Goal: Task Accomplishment & Management: Use online tool/utility

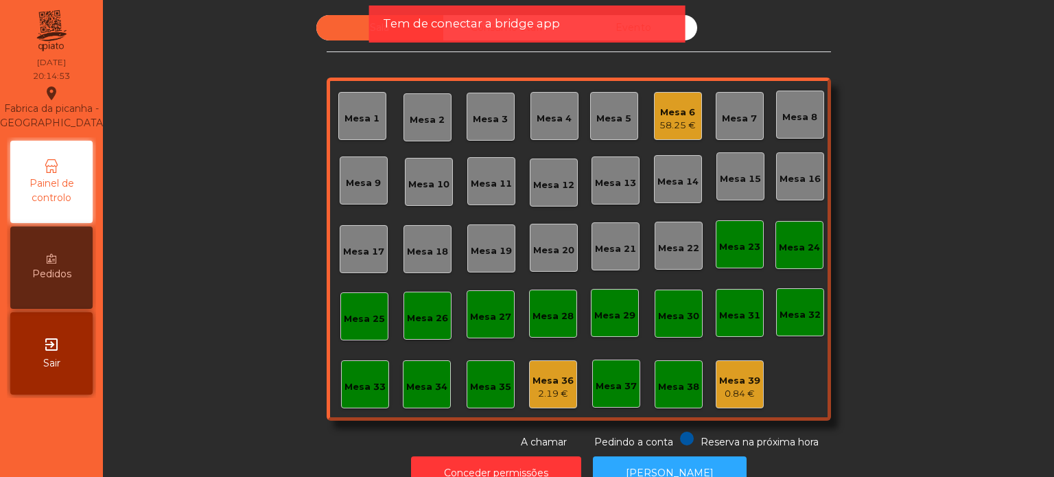
click at [801, 197] on div "Mesa 16" at bounding box center [800, 176] width 48 height 48
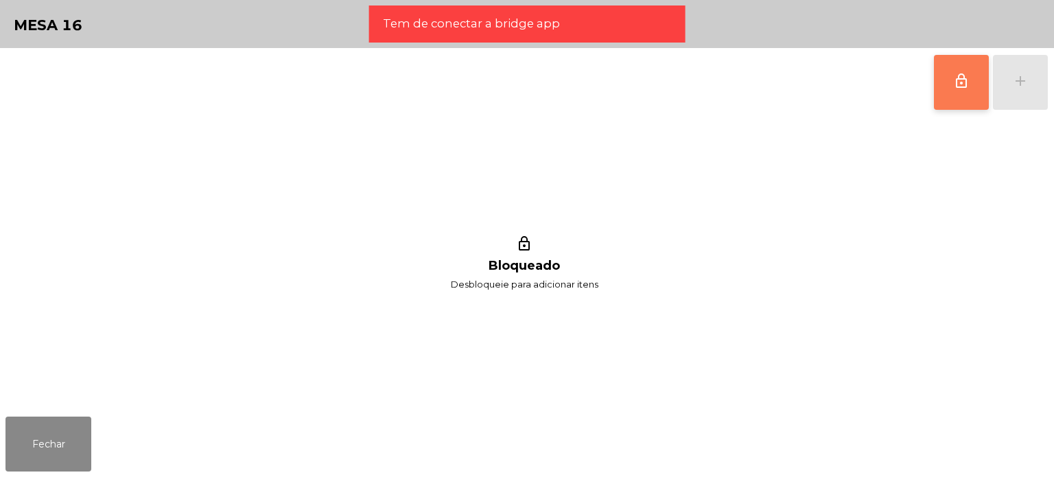
click at [950, 93] on button "lock_outline" at bounding box center [961, 82] width 55 height 55
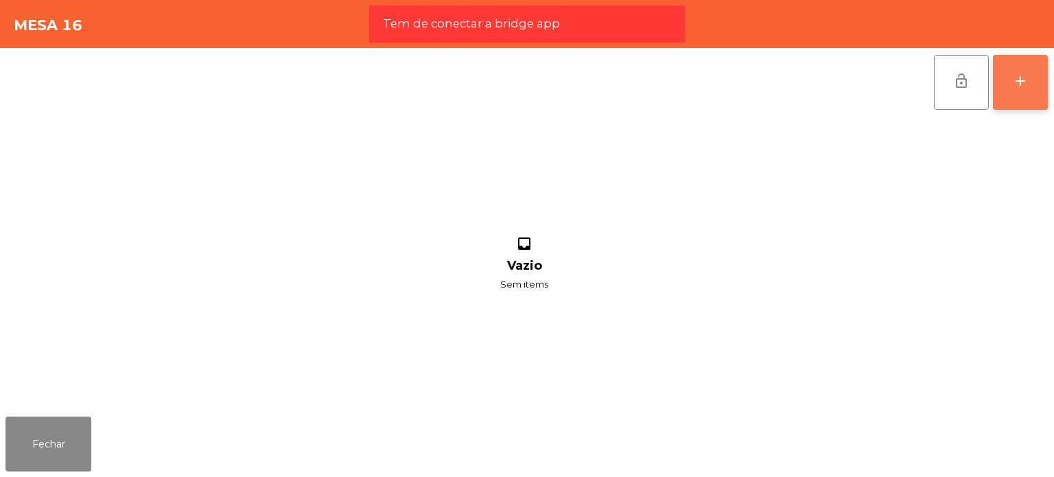
click at [1021, 86] on div "add" at bounding box center [1020, 81] width 16 height 16
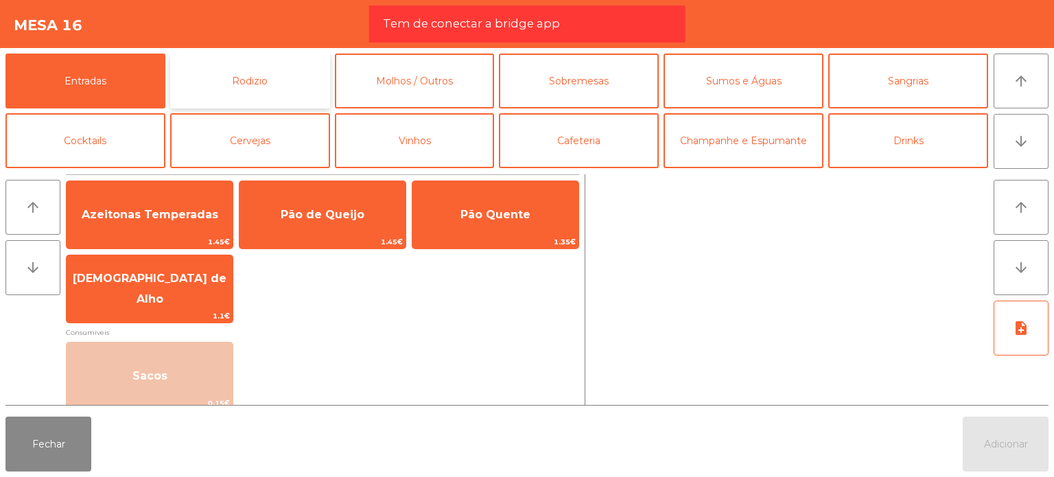
click at [292, 60] on button "Rodizio" at bounding box center [250, 81] width 160 height 55
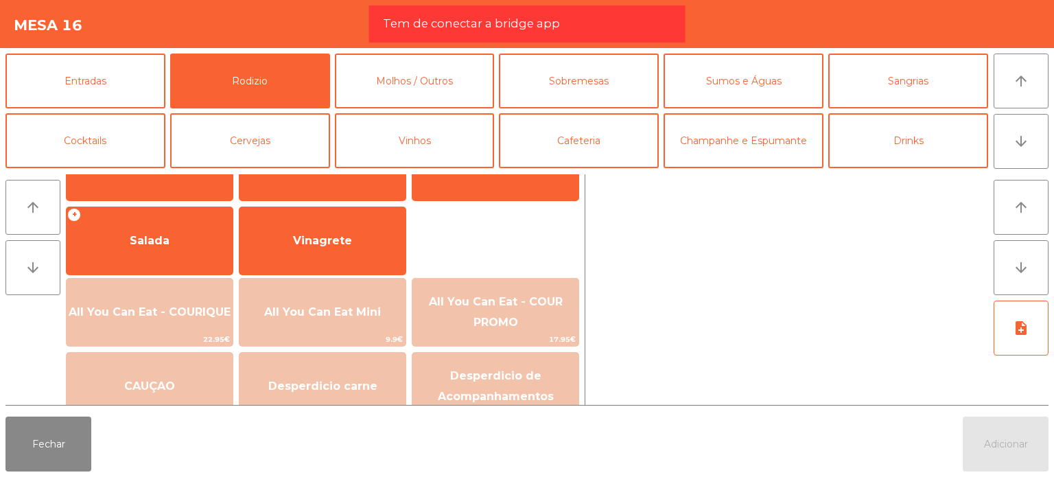
scroll to position [246, 0]
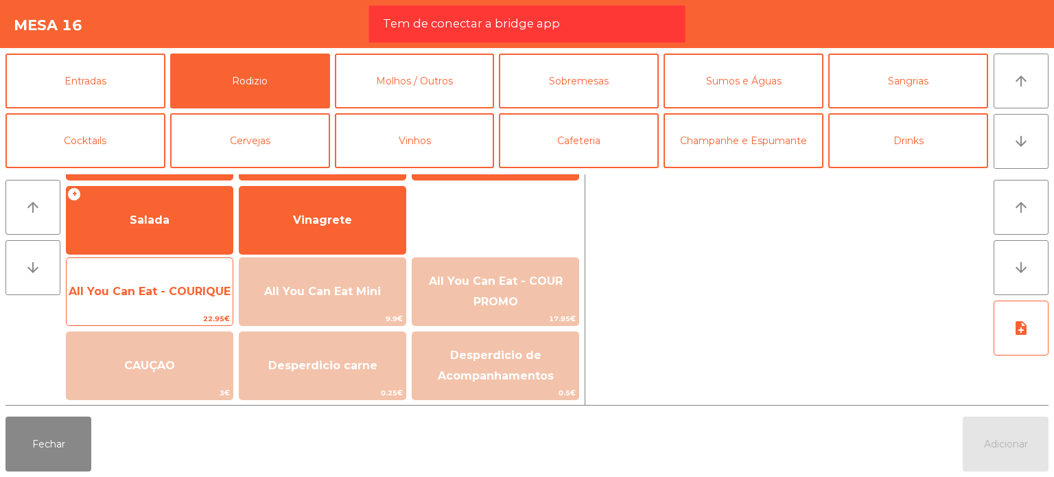
click at [192, 298] on span "All You Can Eat - COURIQUE" at bounding box center [150, 291] width 166 height 37
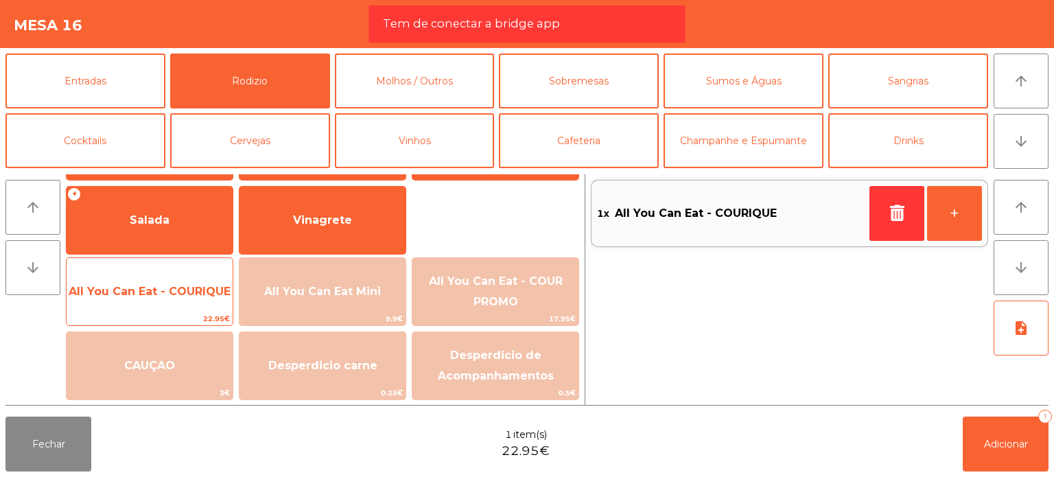
click at [192, 298] on span "All You Can Eat - COURIQUE" at bounding box center [150, 291] width 166 height 37
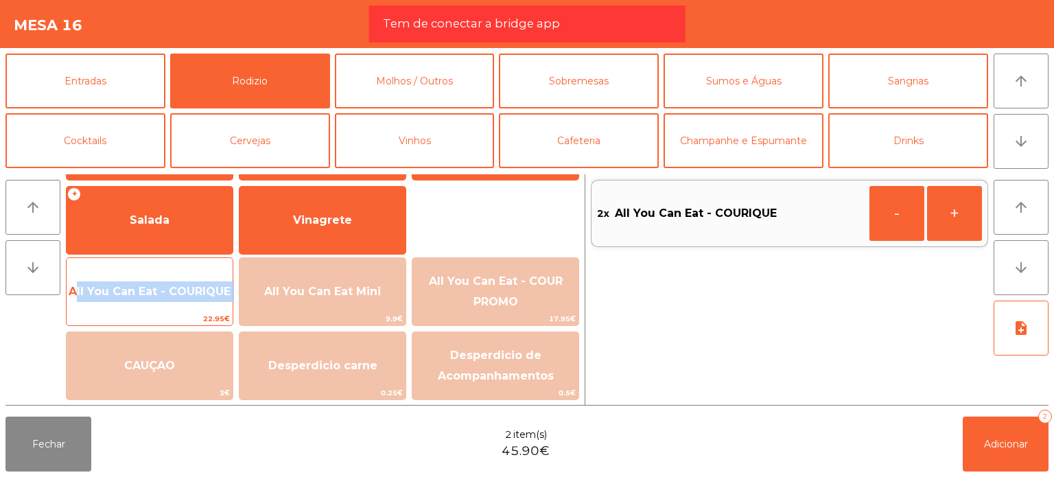
click at [192, 298] on span "All You Can Eat - COURIQUE" at bounding box center [150, 291] width 166 height 37
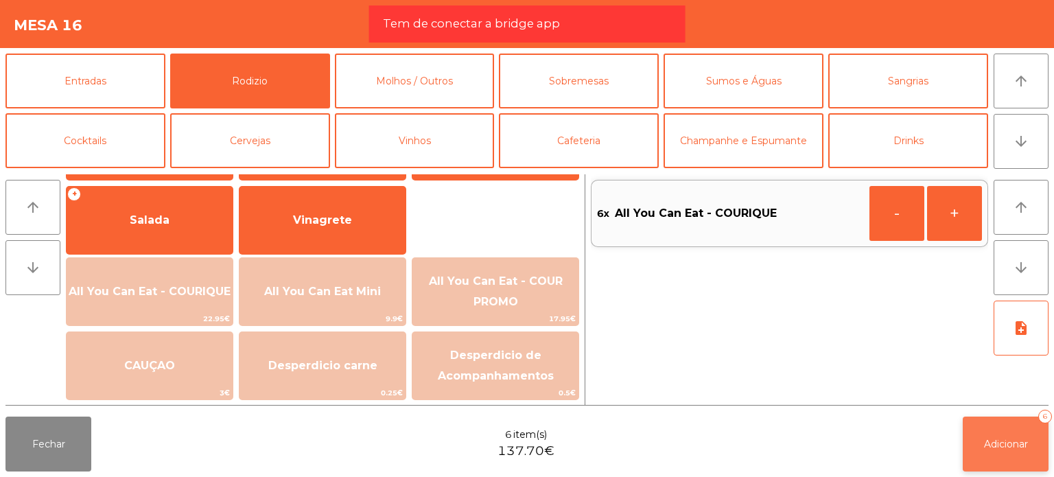
click at [1021, 446] on span "Adicionar" at bounding box center [1006, 444] width 44 height 12
